Goal: Task Accomplishment & Management: Manage account settings

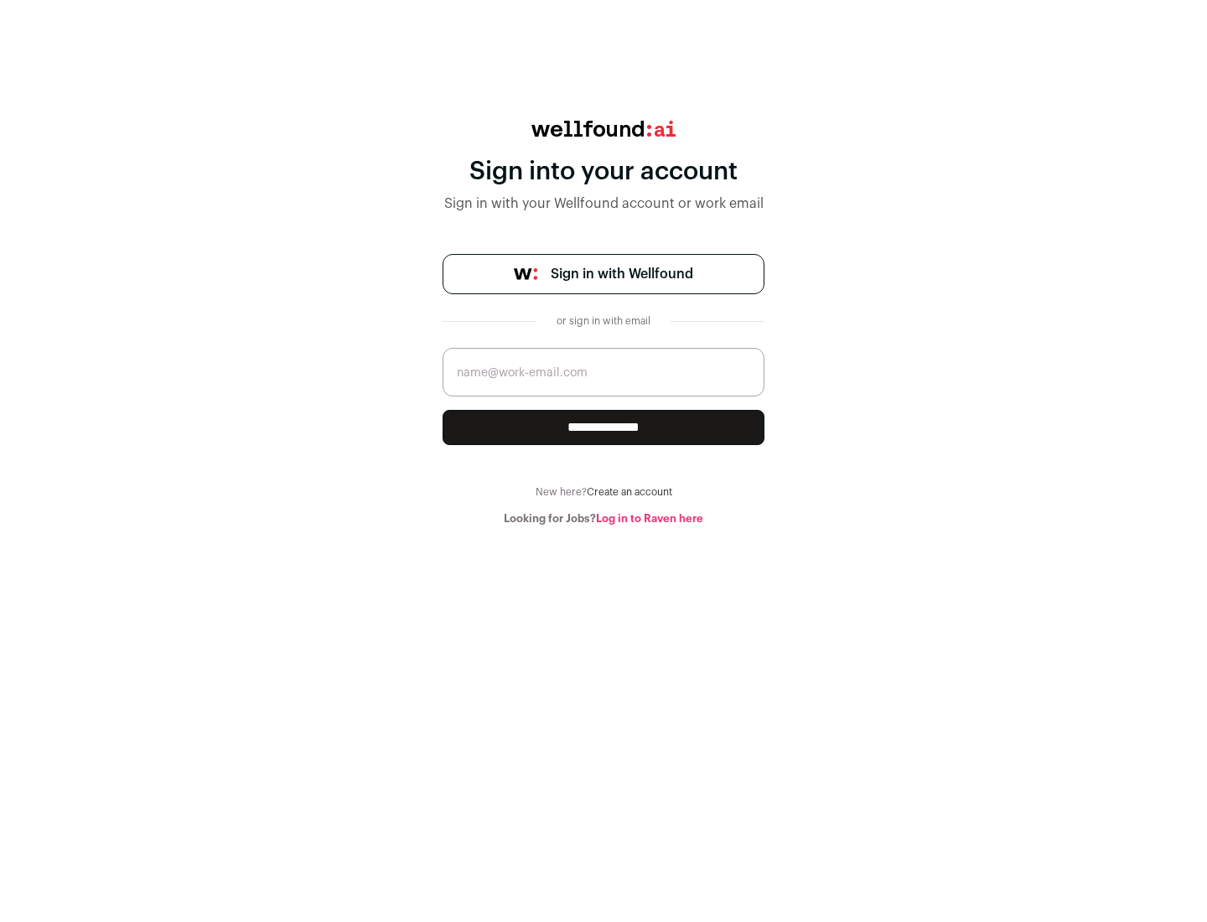
click at [621, 274] on span "Sign in with Wellfound" at bounding box center [622, 274] width 142 height 20
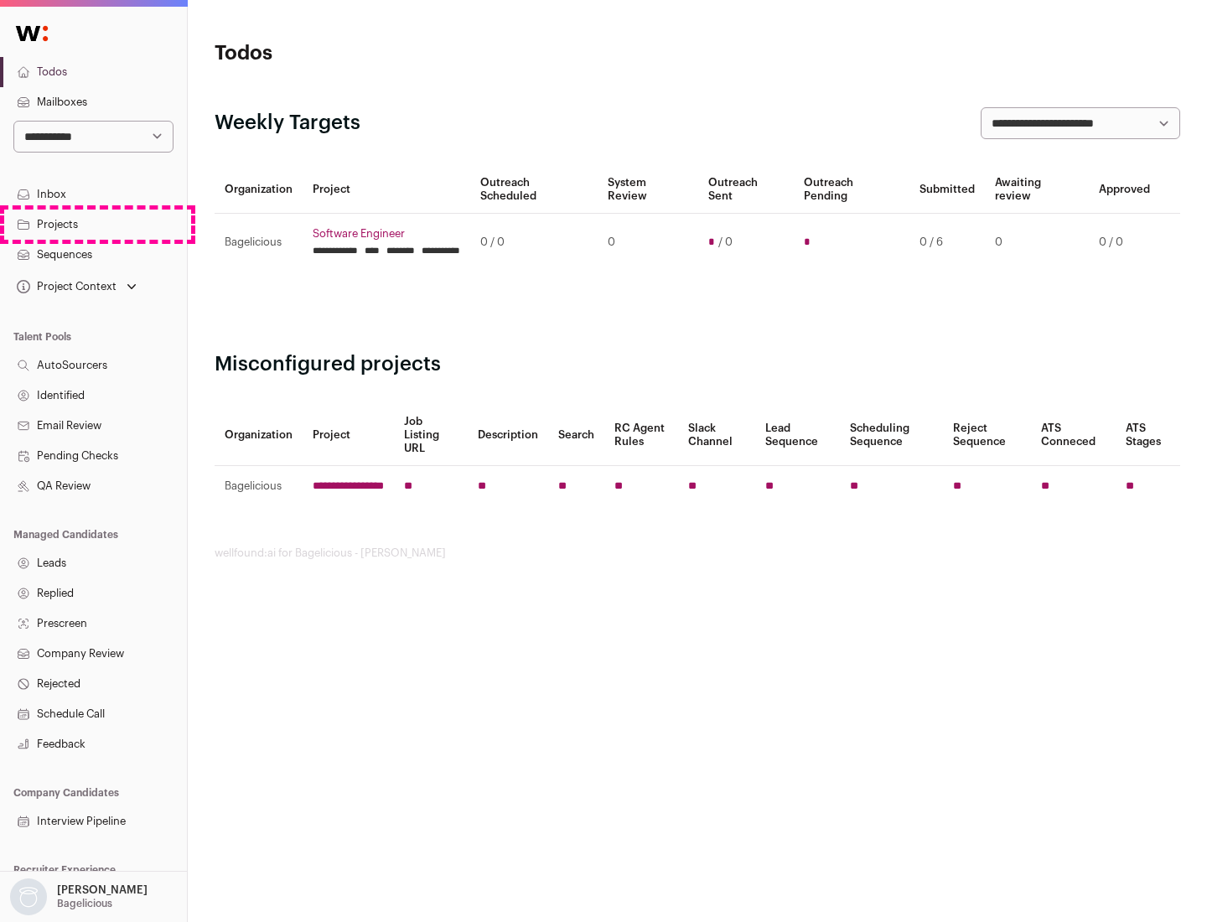
click at [93, 224] on link "Projects" at bounding box center [93, 224] width 187 height 30
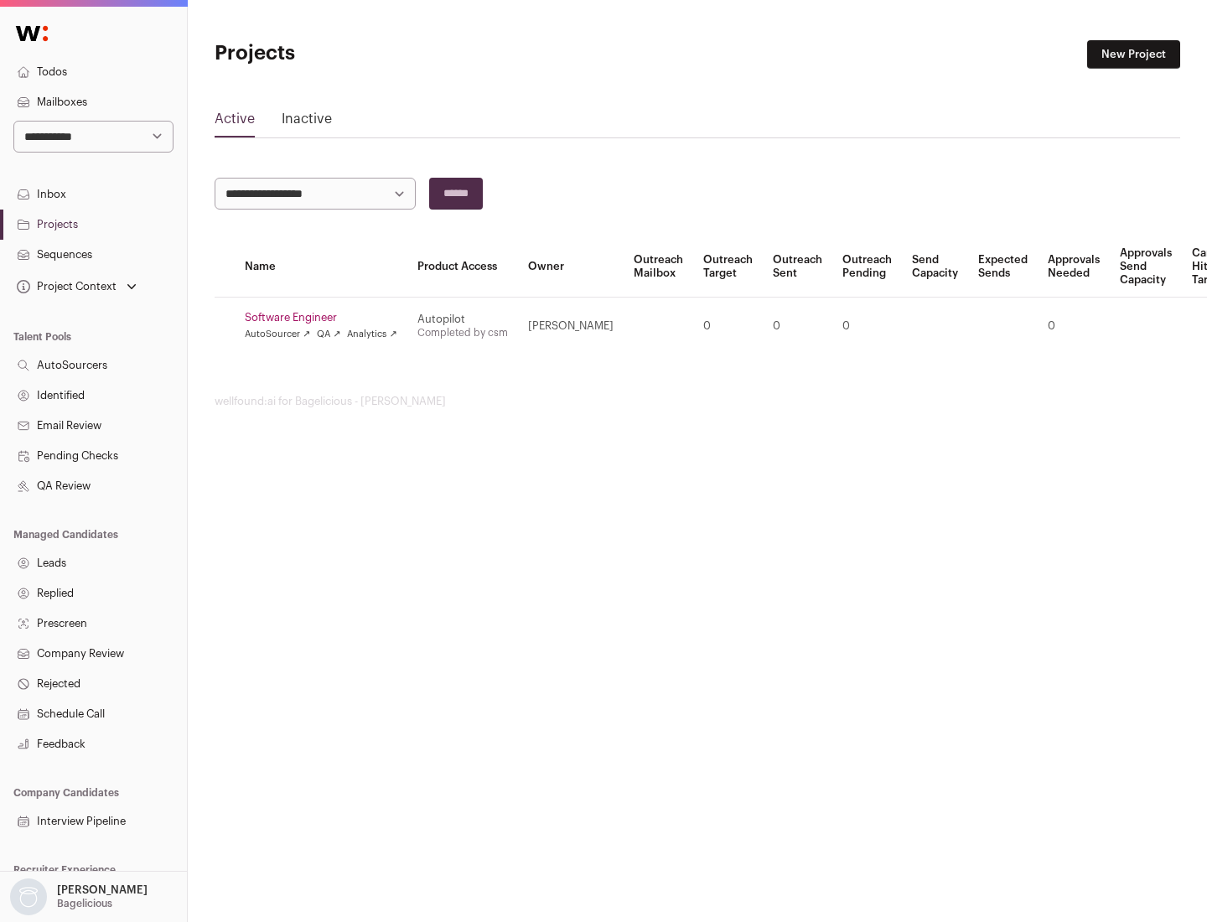
click at [326, 318] on link "Software Engineer" at bounding box center [321, 317] width 153 height 13
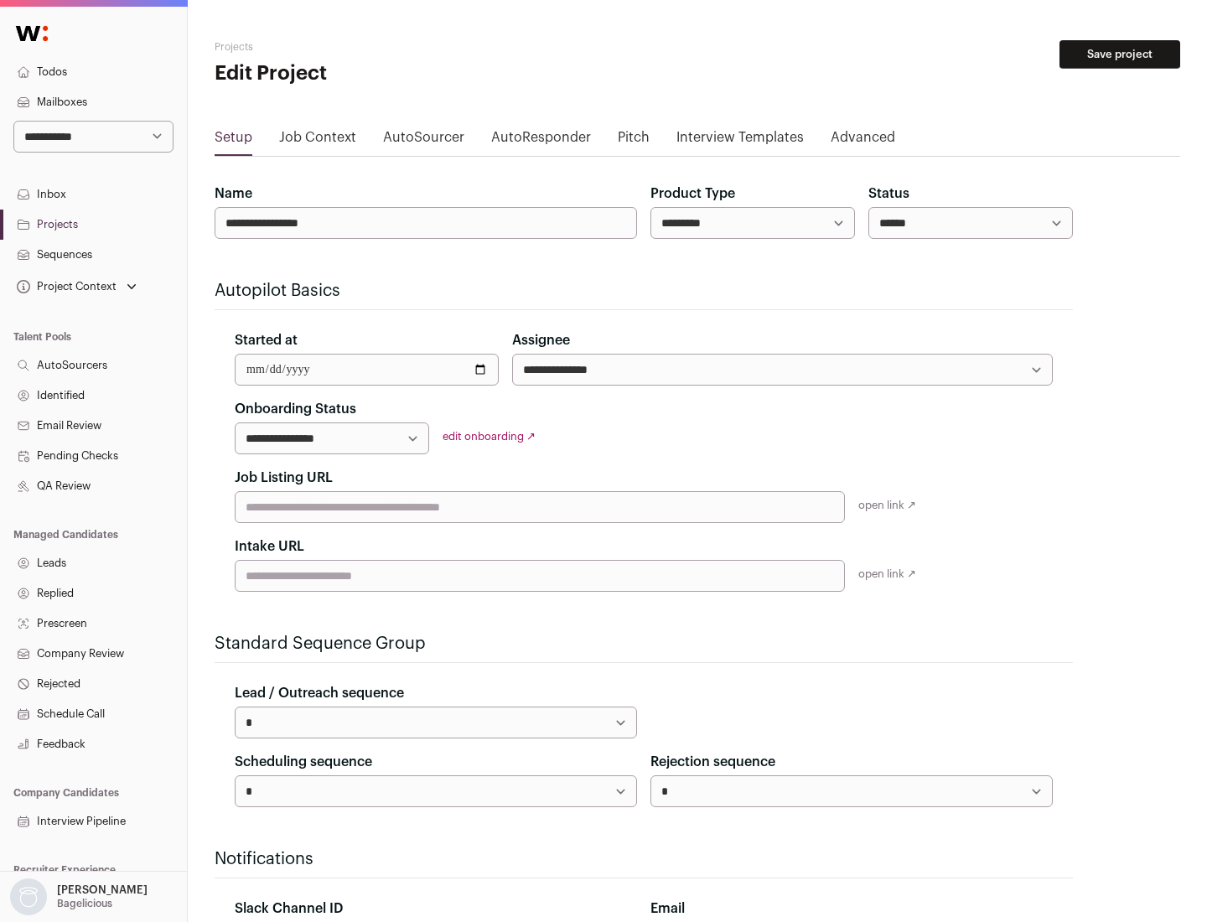
click at [1119, 54] on button "Save project" at bounding box center [1119, 54] width 121 height 28
